Goal: Check status

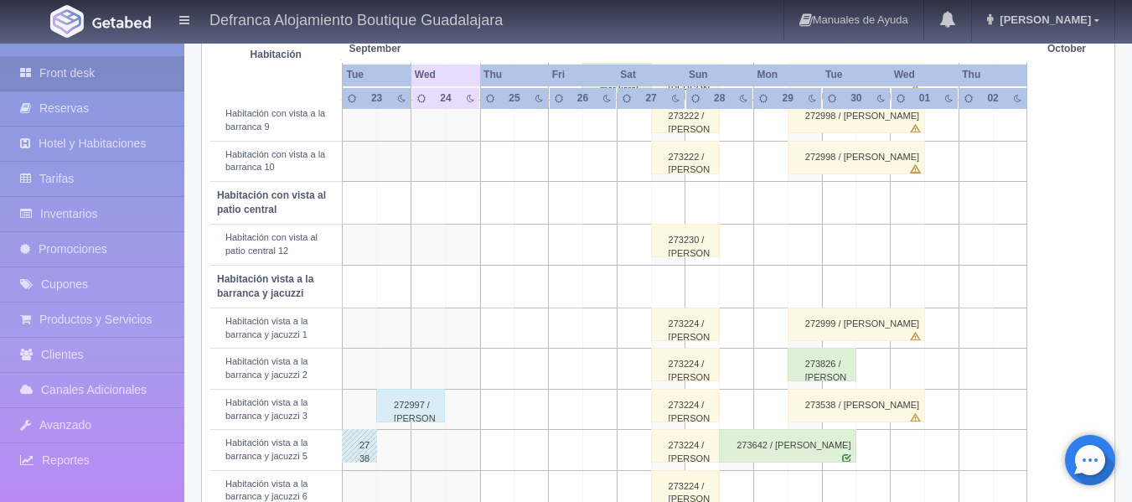
scroll to position [503, 0]
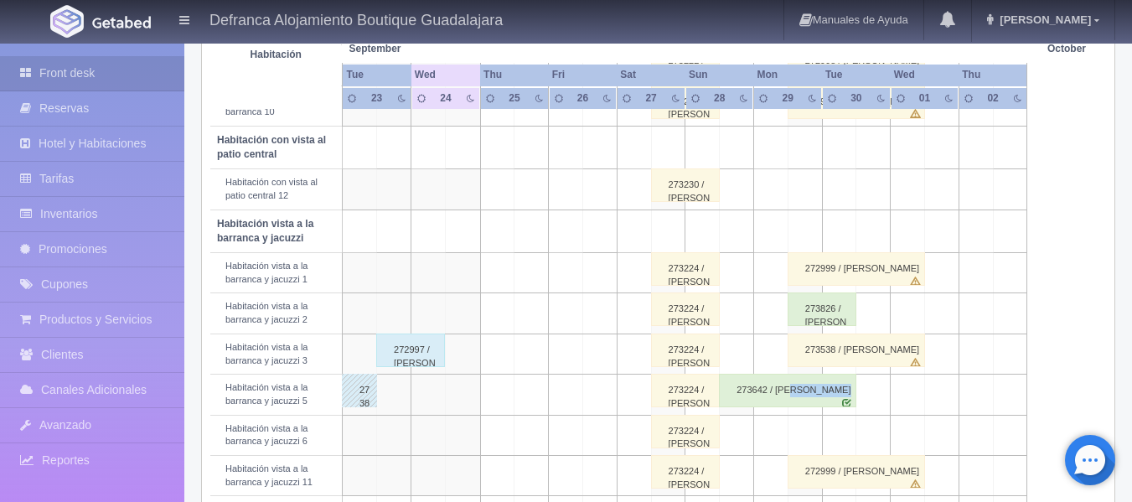
drag, startPoint x: 790, startPoint y: 396, endPoint x: 792, endPoint y: 414, distance: 18.5
click at [792, 414] on tr "Habitación vista a la barranca y jacuzzi 5 273857 / DAVID MOISES OROZCO CASILLA…" at bounding box center [658, 395] width 896 height 40
click at [790, 396] on div "273642 / [PERSON_NAME]" at bounding box center [787, 391] width 137 height 34
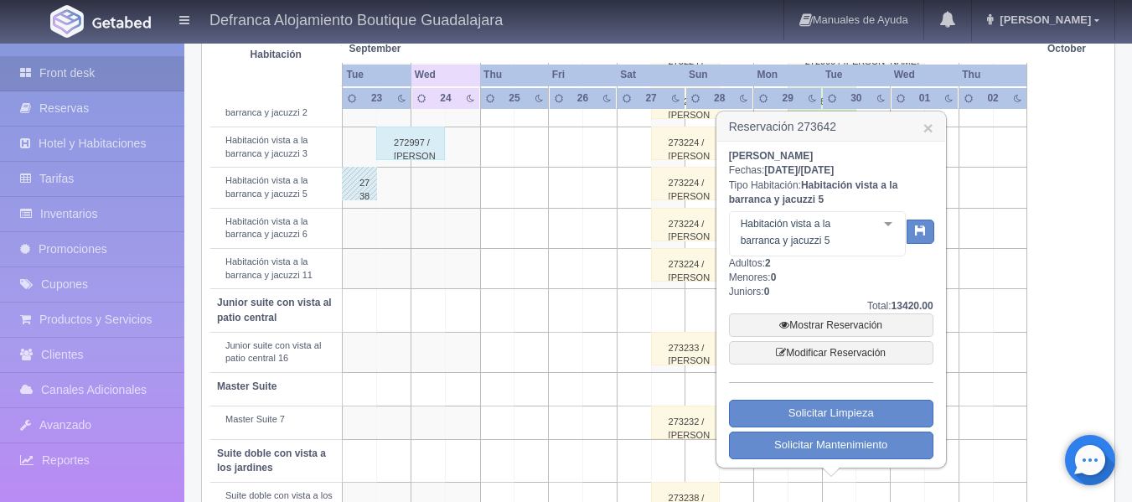
scroll to position [754, 0]
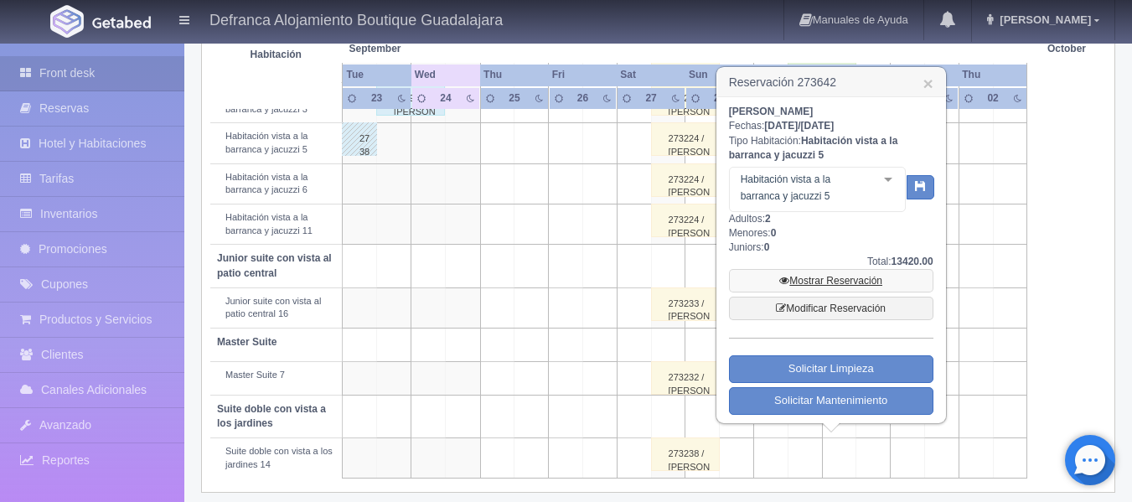
click at [828, 280] on link "Mostrar Reservación" at bounding box center [831, 280] width 205 height 23
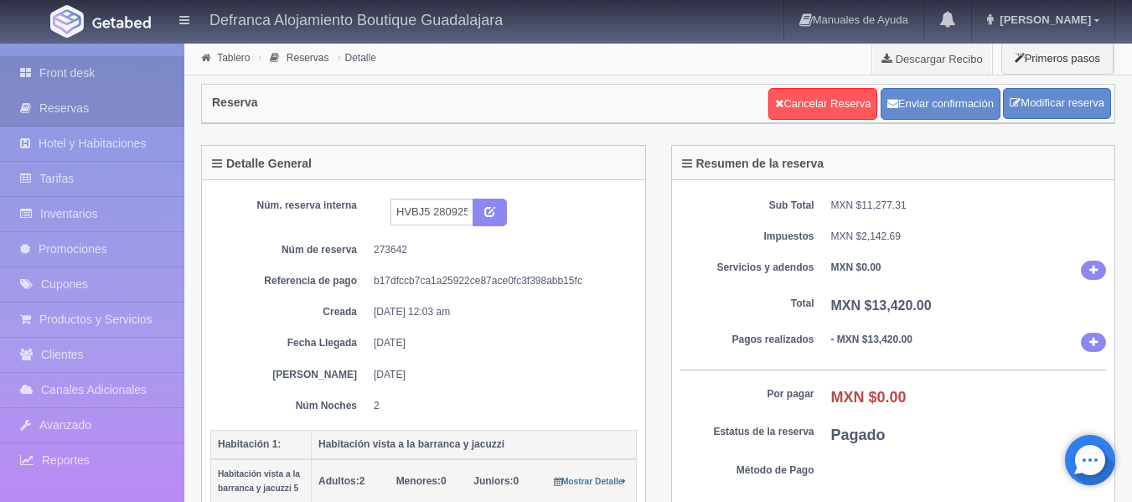
click at [85, 71] on link "Front desk" at bounding box center [92, 73] width 184 height 34
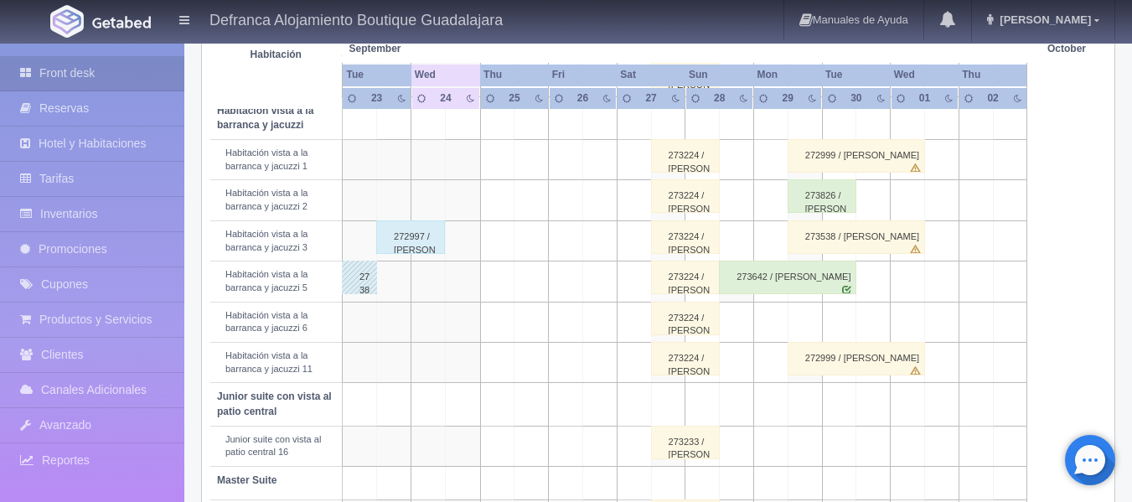
scroll to position [587, 0]
